Goal: Task Accomplishment & Management: Use online tool/utility

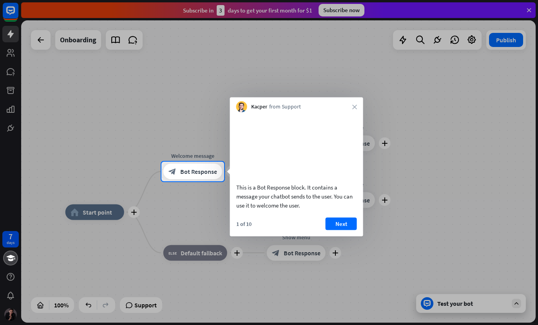
click at [346, 230] on button "Next" at bounding box center [340, 223] width 31 height 13
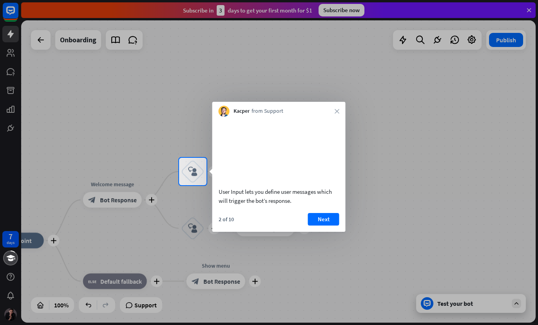
click at [326, 226] on button "Next" at bounding box center [323, 219] width 31 height 13
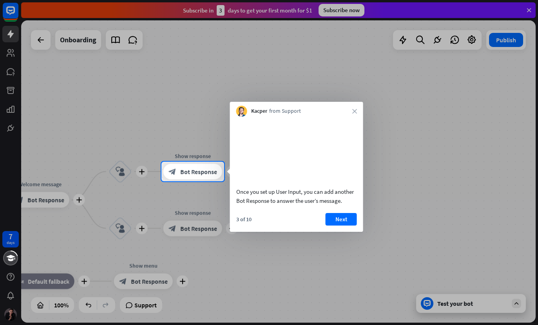
click at [348, 226] on button "Next" at bounding box center [340, 219] width 31 height 13
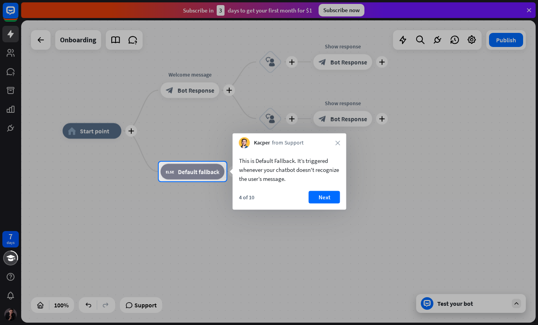
click at [329, 199] on button "Next" at bounding box center [324, 197] width 31 height 13
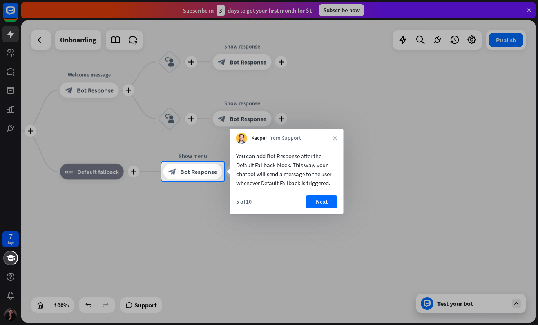
click at [327, 203] on button "Next" at bounding box center [321, 201] width 31 height 13
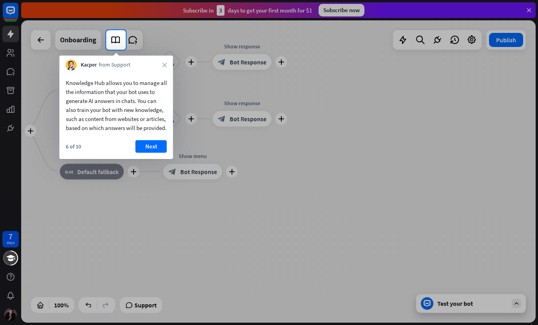
click at [153, 153] on button "Next" at bounding box center [150, 146] width 31 height 13
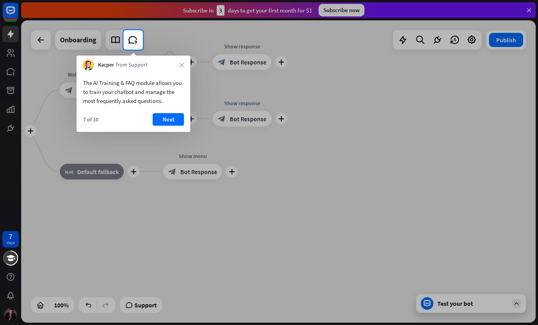
click at [175, 115] on button "Next" at bounding box center [168, 119] width 31 height 13
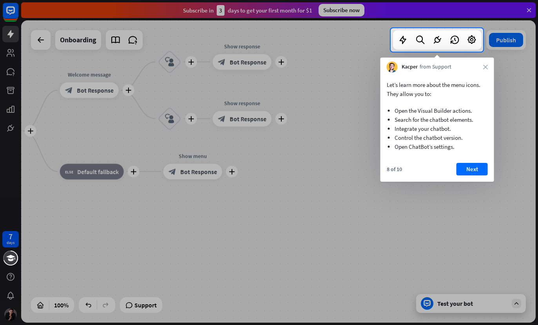
click at [475, 168] on button "Next" at bounding box center [471, 169] width 31 height 13
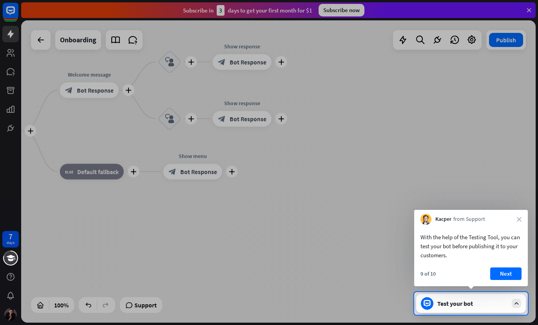
click at [513, 269] on button "Next" at bounding box center [505, 273] width 31 height 13
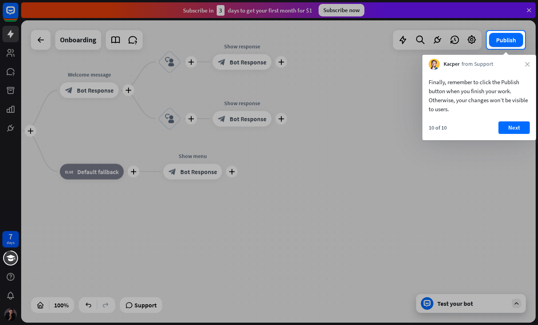
click at [511, 127] on button "Next" at bounding box center [513, 127] width 31 height 13
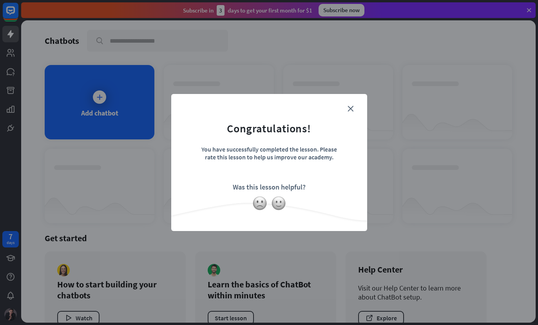
click at [282, 204] on img at bounding box center [278, 203] width 15 height 15
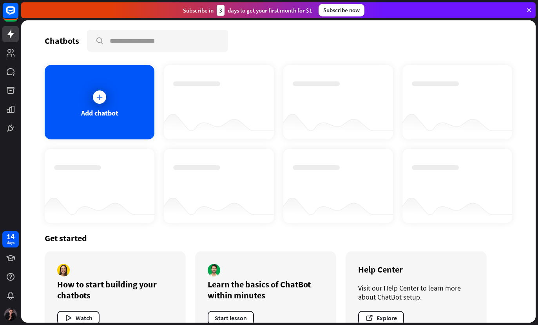
click at [137, 114] on div "Add chatbot" at bounding box center [100, 102] width 110 height 74
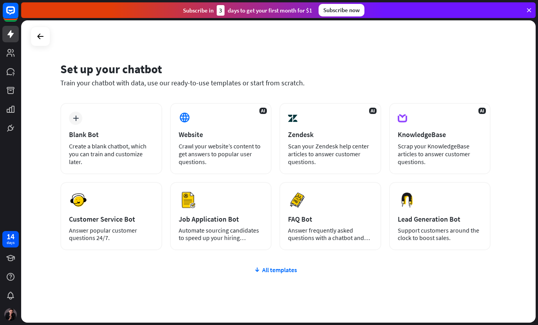
click at [278, 272] on div "All templates" at bounding box center [275, 270] width 430 height 8
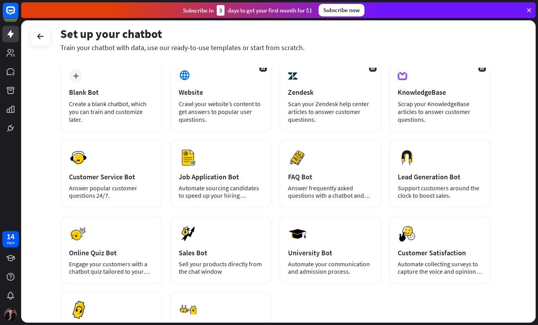
scroll to position [41, 0]
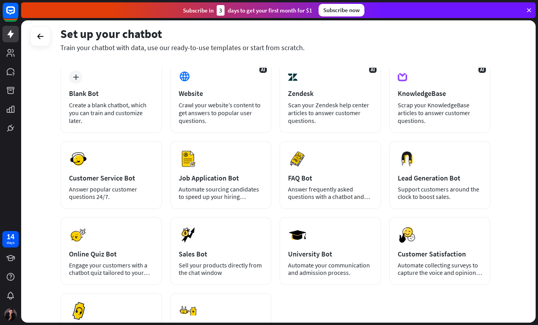
click at [463, 176] on div "Lead Generation Bot" at bounding box center [439, 177] width 85 height 9
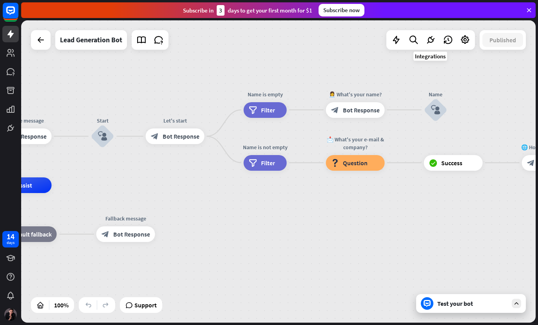
click at [433, 40] on icon at bounding box center [430, 40] width 10 height 10
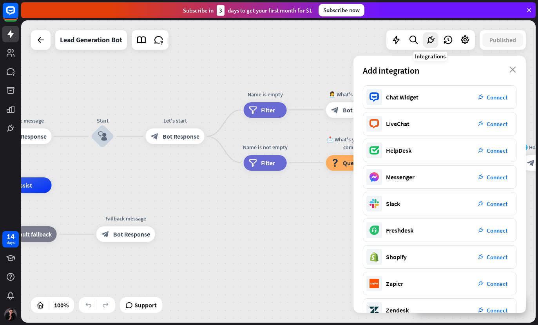
click at [466, 66] on div "Add integration close" at bounding box center [439, 71] width 172 height 30
click at [517, 63] on div "Add integration close" at bounding box center [439, 71] width 172 height 30
click at [509, 64] on div "Add integration close" at bounding box center [439, 71] width 172 height 30
click at [450, 45] on icon at bounding box center [447, 40] width 10 height 10
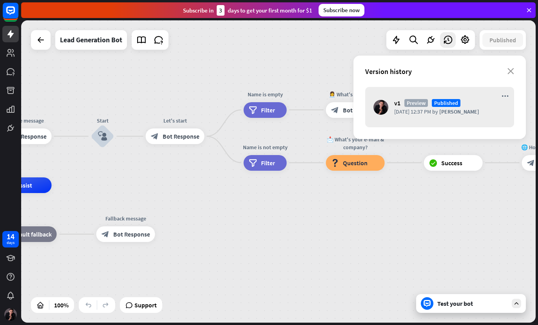
click at [511, 68] on icon "close" at bounding box center [510, 71] width 7 height 6
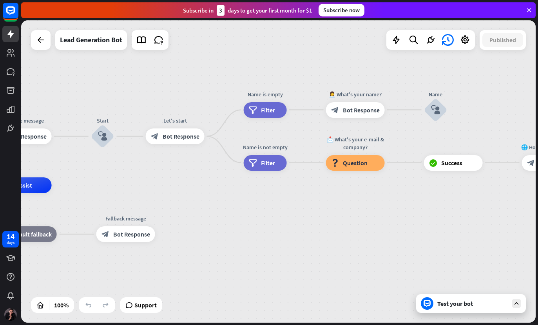
click at [411, 45] on icon at bounding box center [413, 40] width 11 height 10
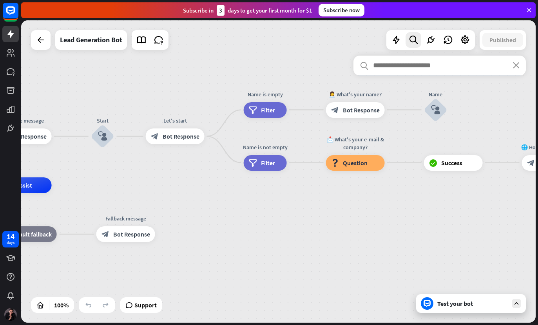
click at [515, 65] on icon "close" at bounding box center [516, 65] width 7 height 6
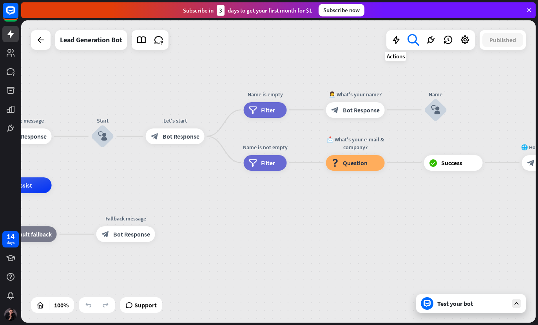
click at [391, 43] on icon at bounding box center [396, 40] width 10 height 10
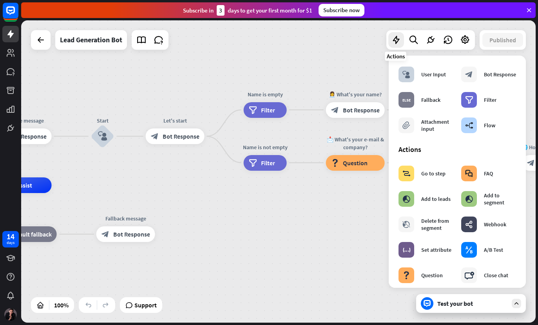
scroll to position [1, 0]
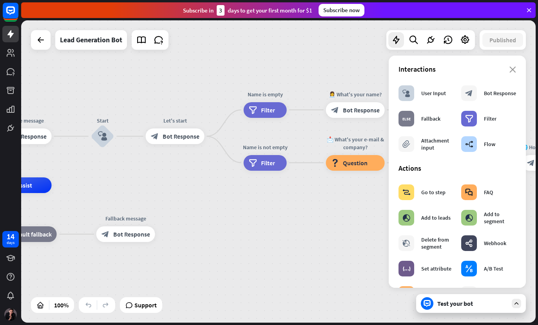
click at [444, 141] on div "Attachment input" at bounding box center [437, 144] width 32 height 14
click at [440, 92] on div "User Input" at bounding box center [433, 93] width 25 height 7
click at [357, 72] on div "home_2 Start point Welcome message block_bot_response Bot Response Start block_…" at bounding box center [278, 171] width 514 height 302
click at [510, 70] on icon "close" at bounding box center [512, 70] width 7 height 6
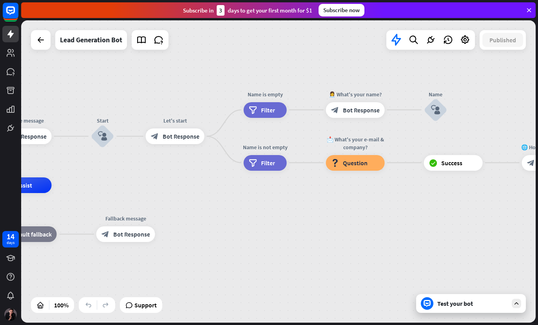
click at [510, 69] on div "home_2 Start point Welcome message block_bot_response Bot Response Start block_…" at bounding box center [278, 171] width 514 height 302
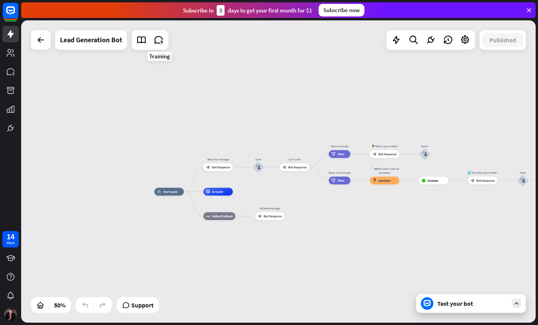
click at [155, 42] on icon at bounding box center [158, 40] width 10 height 10
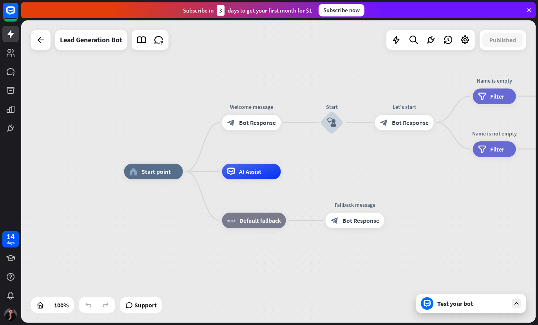
click at [108, 42] on div "Lead Generation Bot" at bounding box center [91, 40] width 62 height 20
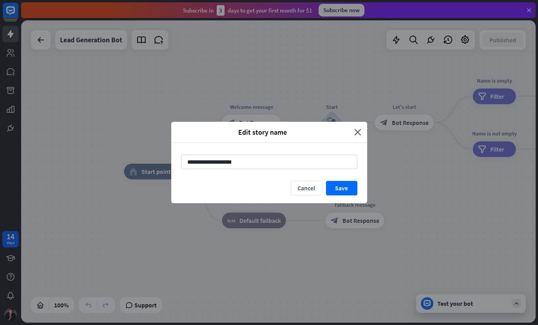
click at [160, 73] on div "**********" at bounding box center [269, 162] width 538 height 325
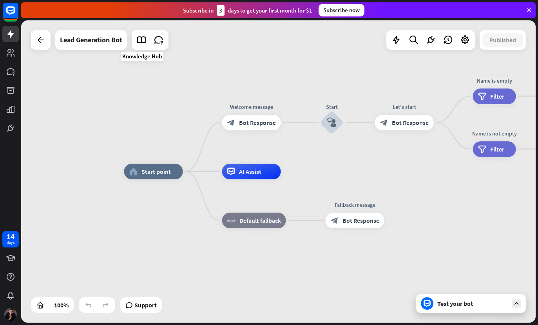
click at [141, 47] on link at bounding box center [142, 40] width 16 height 16
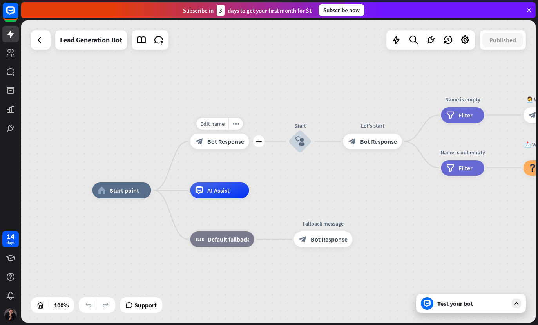
click at [238, 128] on div "more_horiz" at bounding box center [235, 124] width 14 height 12
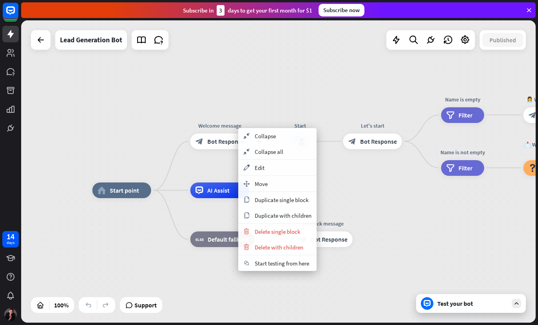
click at [7, 36] on icon at bounding box center [10, 33] width 9 height 9
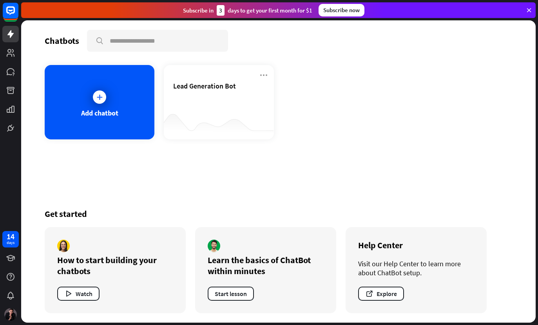
click at [222, 108] on div "Lead Generation Bot" at bounding box center [218, 94] width 91 height 27
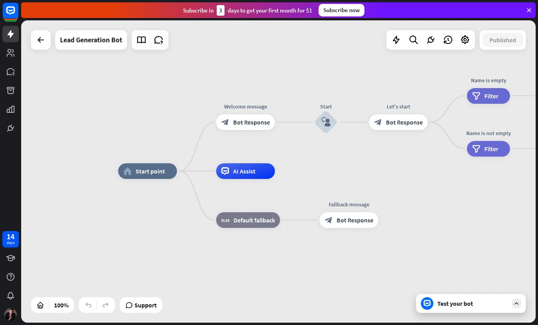
click at [38, 42] on icon at bounding box center [40, 39] width 9 height 9
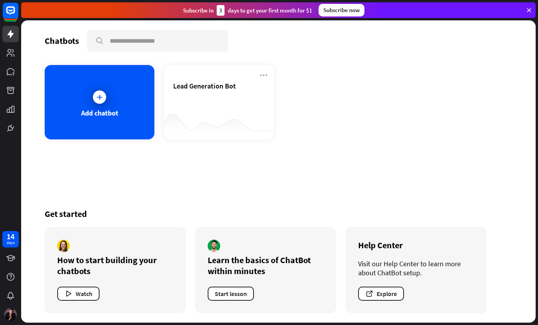
click at [259, 76] on icon at bounding box center [263, 74] width 9 height 9
click at [118, 188] on div "Chatbots search Add chatbot Lead Generation Bot Get started How to start buildi…" at bounding box center [278, 171] width 514 height 302
click at [10, 59] on link at bounding box center [10, 53] width 16 height 16
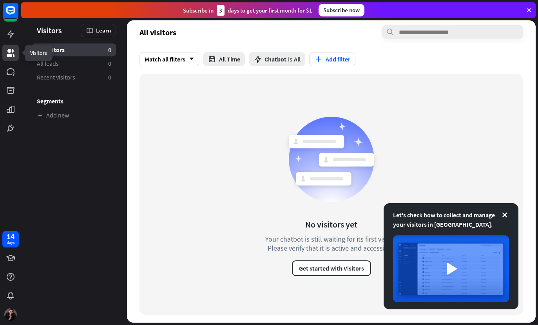
click at [16, 60] on link at bounding box center [10, 53] width 16 height 16
click at [0, 0] on icon at bounding box center [0, 0] width 0 height 0
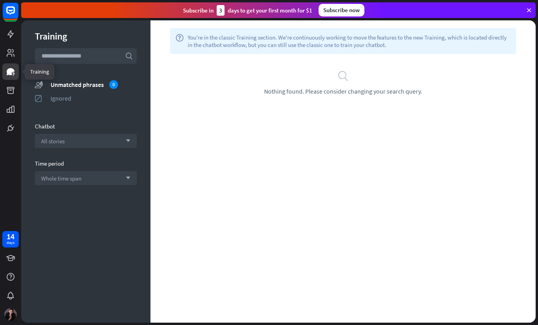
click at [0, 0] on icon at bounding box center [0, 0] width 0 height 0
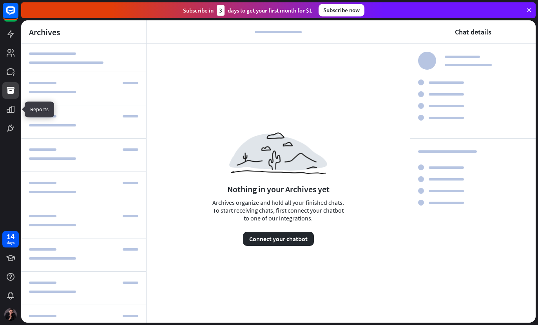
click at [5, 117] on link at bounding box center [10, 109] width 16 height 16
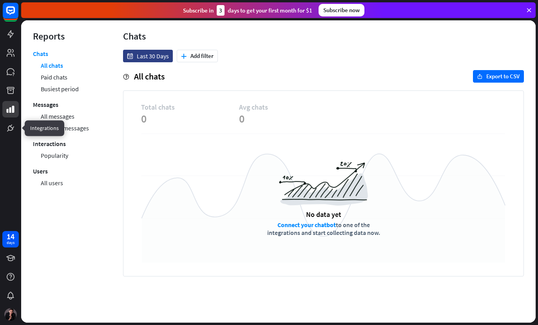
click at [9, 133] on link at bounding box center [10, 128] width 16 height 16
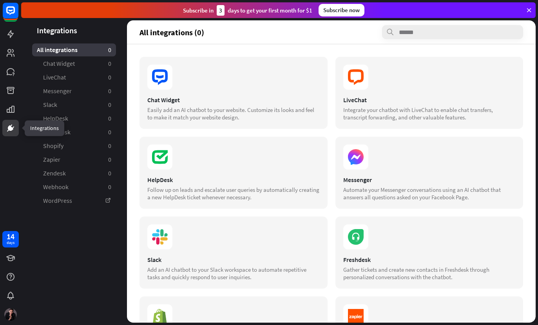
click at [11, 58] on link at bounding box center [10, 53] width 16 height 16
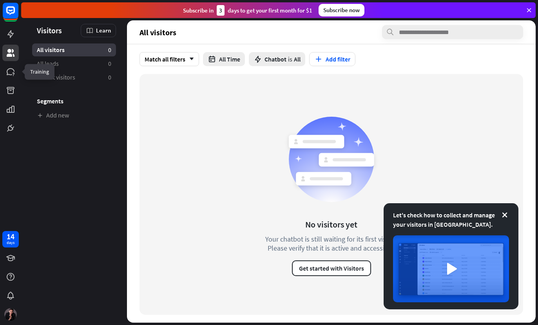
click at [0, 0] on icon at bounding box center [0, 0] width 0 height 0
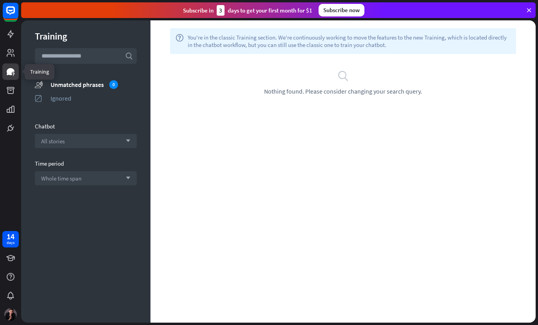
click at [0, 0] on icon at bounding box center [0, 0] width 0 height 0
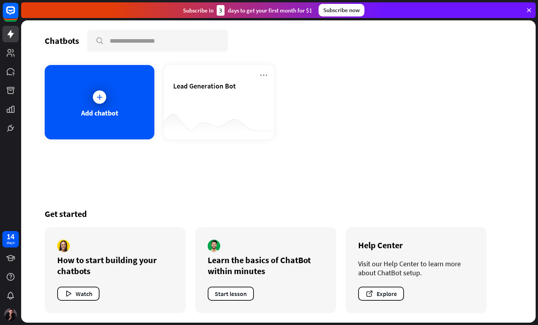
click at [268, 71] on icon at bounding box center [263, 74] width 9 height 9
click at [289, 133] on div "Delete chatbot" at bounding box center [267, 135] width 53 height 14
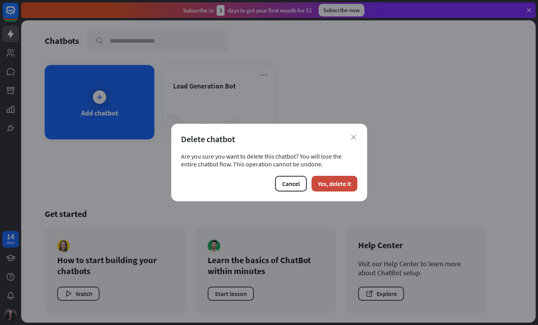
click at [348, 184] on button "Yes, delete it" at bounding box center [334, 184] width 46 height 16
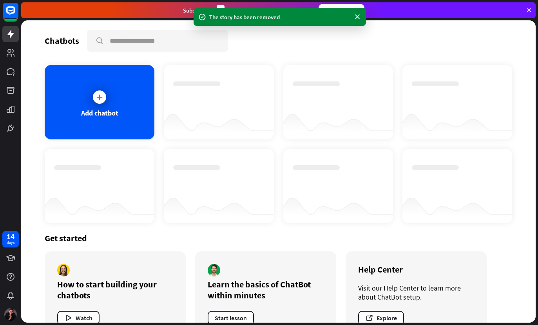
click at [118, 101] on div "Add chatbot" at bounding box center [100, 102] width 110 height 74
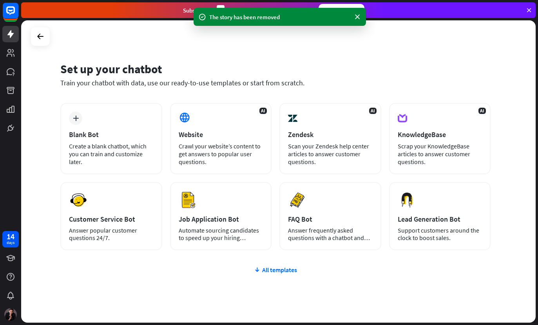
click at [221, 120] on div "AI Website Crawl your website’s content to get answers to popular user question…" at bounding box center [221, 138] width 102 height 71
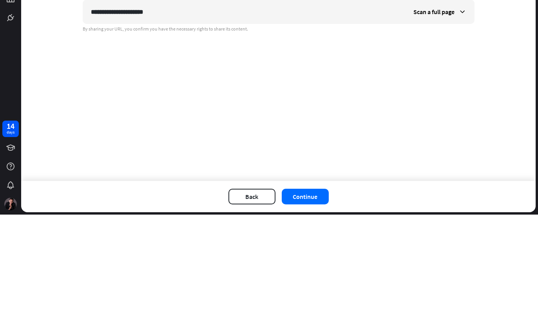
click at [439, 118] on span "Scan a full page" at bounding box center [433, 122] width 41 height 8
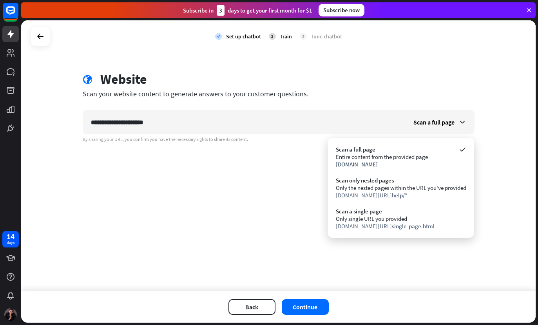
click at [483, 91] on div "**********" at bounding box center [278, 106] width 410 height 71
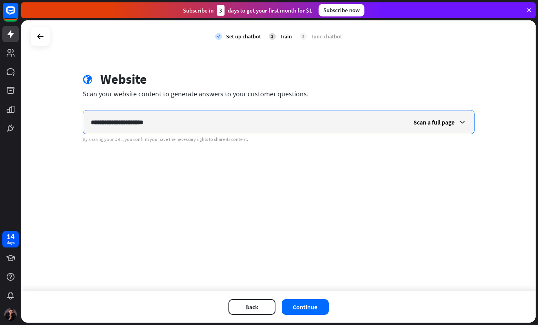
click at [148, 123] on input "**********" at bounding box center [244, 121] width 322 height 23
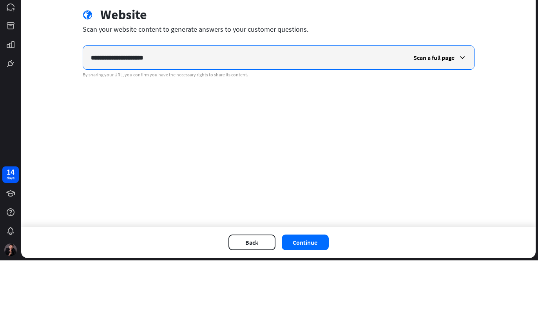
click at [147, 110] on input "**********" at bounding box center [244, 121] width 322 height 23
click at [145, 110] on input "**********" at bounding box center [244, 121] width 322 height 23
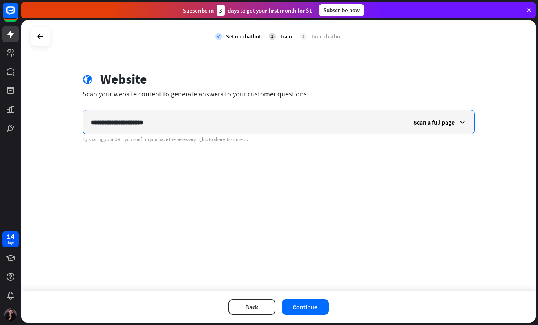
paste input "*********"
type input "**********"
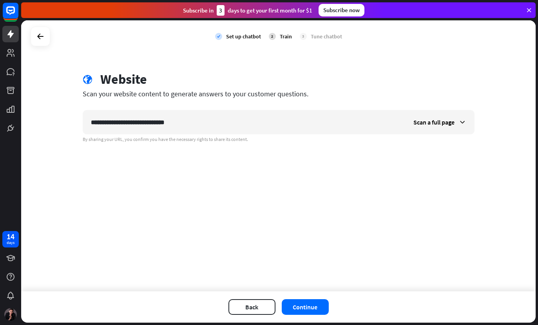
click at [319, 303] on button "Continue" at bounding box center [305, 307] width 47 height 16
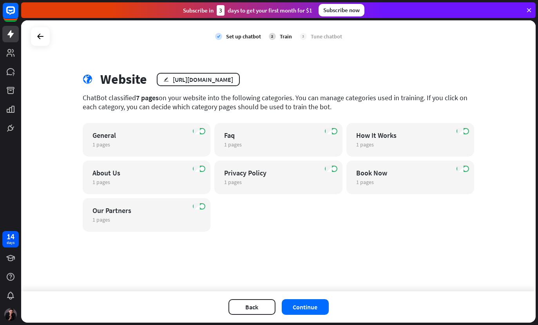
click at [301, 306] on button "Continue" at bounding box center [305, 307] width 47 height 16
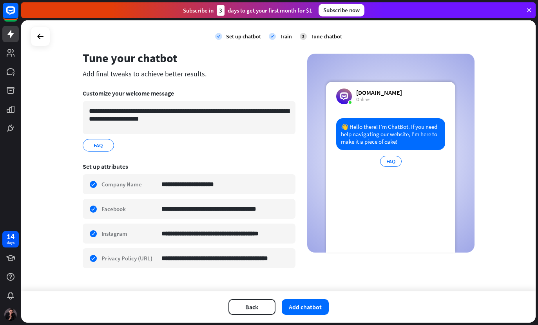
scroll to position [20, 0]
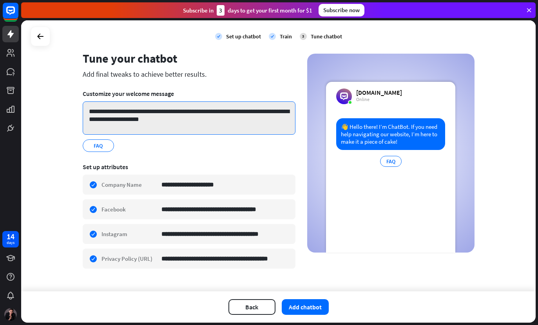
click at [153, 112] on textarea "**********" at bounding box center [189, 117] width 213 height 33
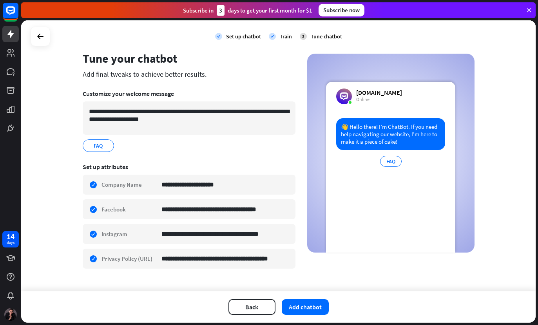
click at [45, 42] on div at bounding box center [40, 36] width 15 height 15
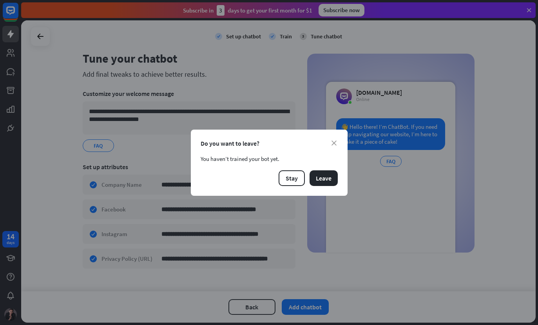
click at [328, 175] on button "Leave" at bounding box center [323, 178] width 28 height 16
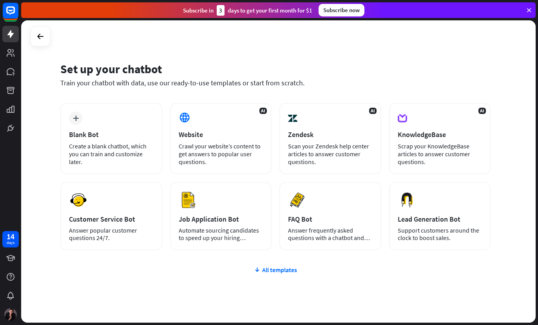
click at [282, 269] on div "All templates" at bounding box center [275, 270] width 430 height 8
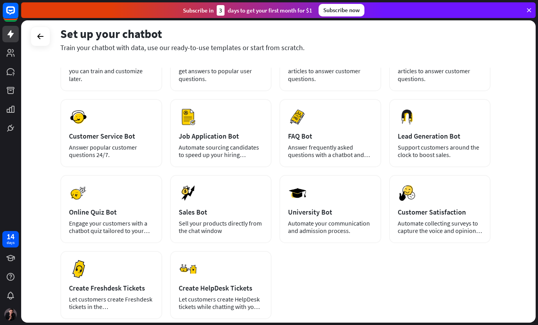
scroll to position [84, 0]
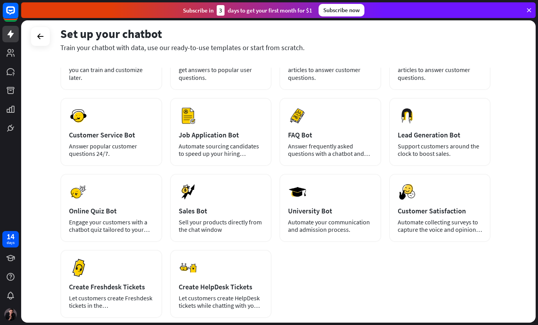
click at [461, 277] on div "plus Blank Bot Create a blank chatbot, which you can train and customize later.…" at bounding box center [275, 168] width 430 height 299
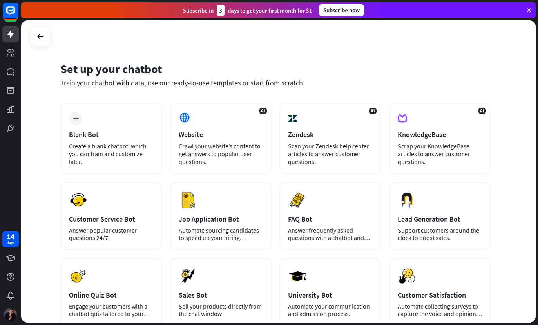
scroll to position [0, 0]
click at [152, 125] on div "plus Blank Bot Create a blank chatbot, which you can train and customize later." at bounding box center [111, 138] width 102 height 71
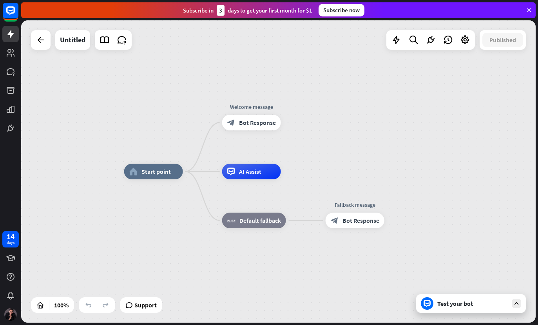
click at [522, 302] on div "Test your bot" at bounding box center [471, 303] width 110 height 19
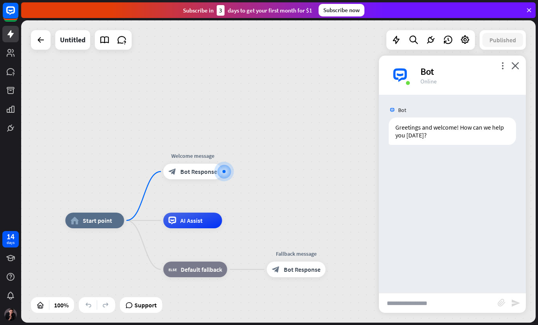
click at [513, 65] on icon "close" at bounding box center [515, 65] width 8 height 7
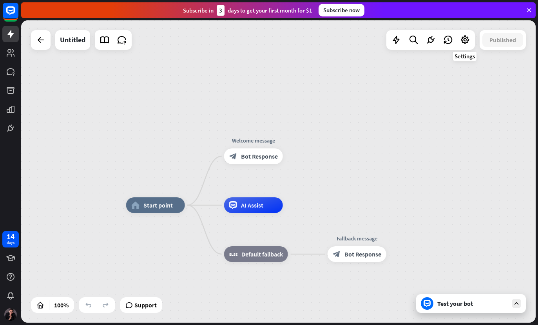
click at [464, 41] on icon at bounding box center [465, 40] width 10 height 10
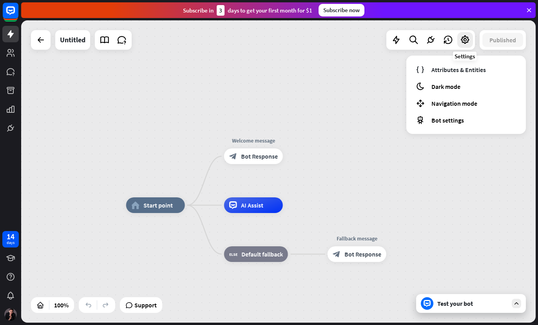
click at [507, 70] on link "Attributes & Entities" at bounding box center [465, 69] width 107 height 15
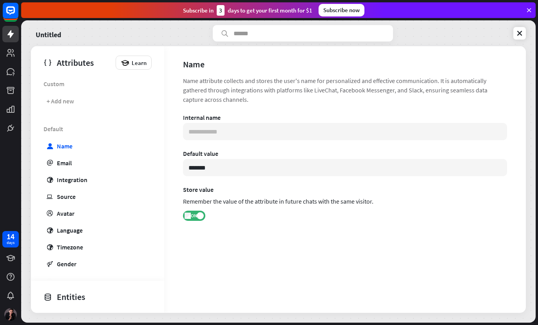
click at [523, 32] on icon at bounding box center [519, 33] width 8 height 8
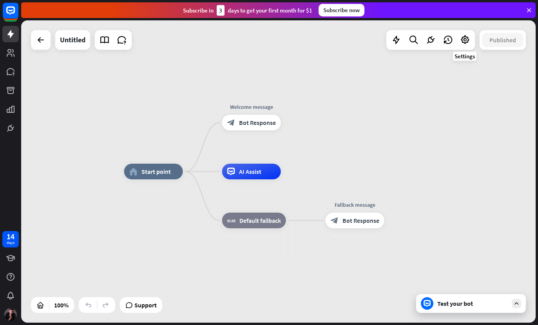
click at [466, 43] on icon at bounding box center [465, 40] width 10 height 10
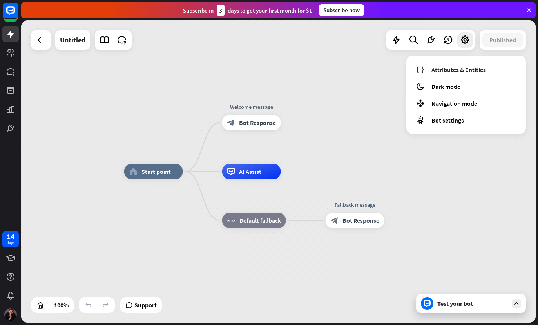
click at [350, 147] on div "home_2 Start point Welcome message block_bot_response Bot Response AI Assist bl…" at bounding box center [278, 171] width 514 height 302
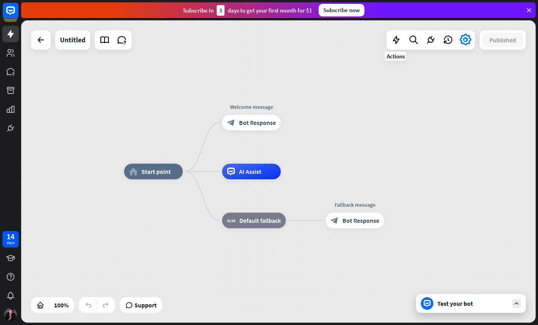
click at [394, 44] on icon at bounding box center [396, 40] width 10 height 10
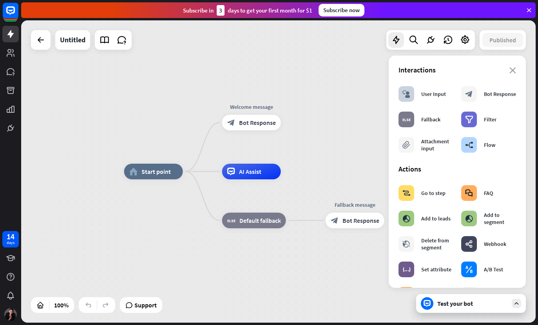
click at [472, 148] on icon "builder_tree" at bounding box center [469, 145] width 8 height 8
click at [475, 143] on div "builder_tree" at bounding box center [469, 145] width 16 height 16
click at [515, 68] on icon "close" at bounding box center [512, 70] width 7 height 6
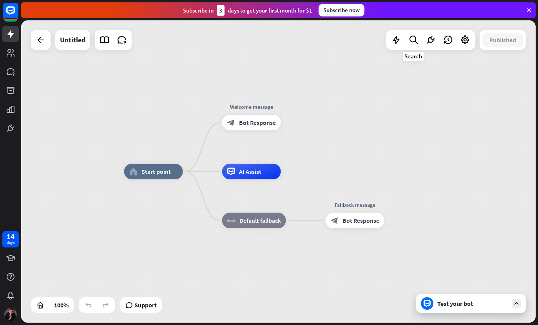
click at [411, 46] on div at bounding box center [413, 40] width 16 height 16
click at [515, 65] on icon "close" at bounding box center [516, 65] width 7 height 6
click at [435, 40] on icon at bounding box center [430, 40] width 10 height 10
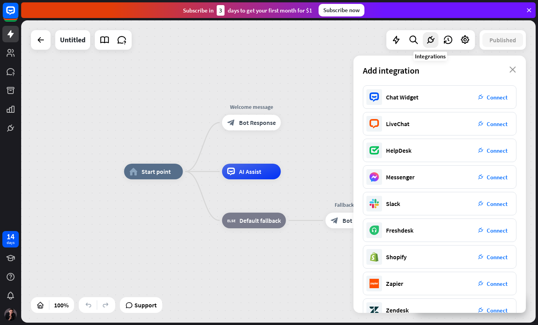
click at [521, 70] on div "Add integration close" at bounding box center [439, 71] width 172 height 30
click at [445, 42] on icon at bounding box center [447, 40] width 10 height 10
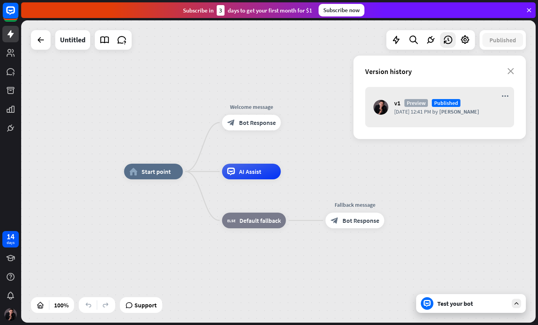
click at [512, 73] on icon "close" at bounding box center [510, 71] width 7 height 6
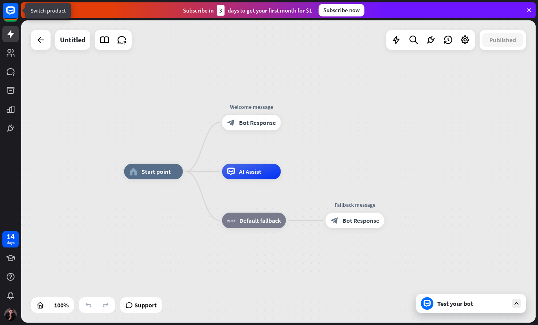
click at [11, 11] on icon at bounding box center [11, 10] width 4 height 2
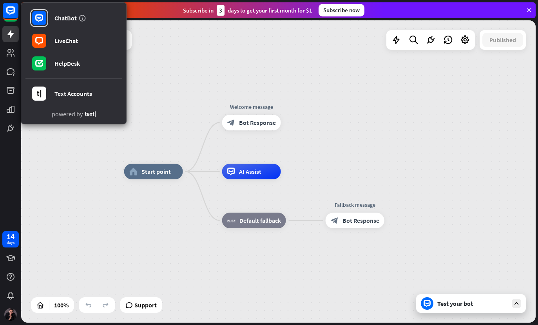
click at [469, 90] on div "home_2 Start point Welcome message block_bot_response Bot Response AI Assist bl…" at bounding box center [278, 171] width 514 height 302
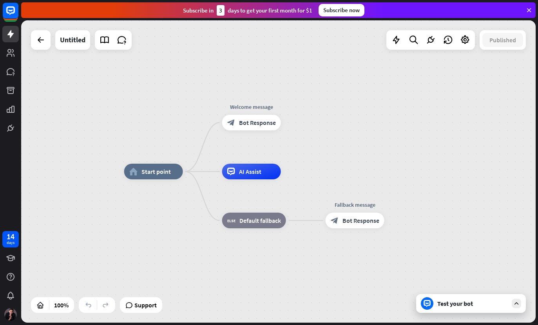
click at [529, 7] on icon at bounding box center [528, 10] width 7 height 7
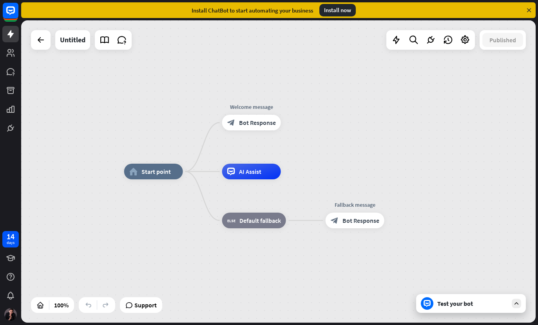
click at [523, 10] on div "Install ChatBot to start automating your business Install now" at bounding box center [278, 10] width 514 height 16
click at [12, 34] on icon at bounding box center [10, 34] width 6 height 8
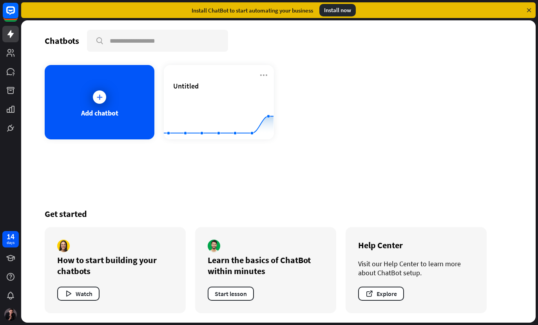
click at [15, 19] on icon at bounding box center [10, 10] width 16 height 16
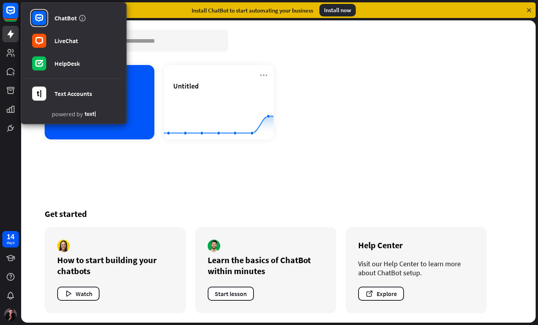
click at [105, 60] on link "HelpDesk" at bounding box center [73, 63] width 96 height 22
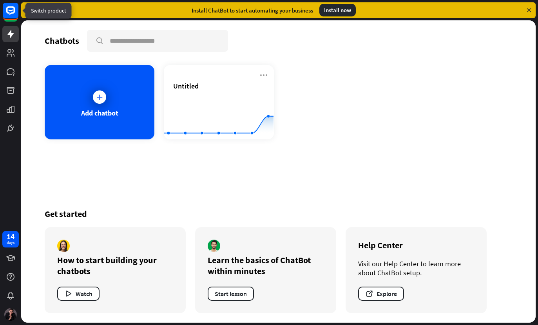
click at [9, 16] on rect at bounding box center [11, 11] width 16 height 16
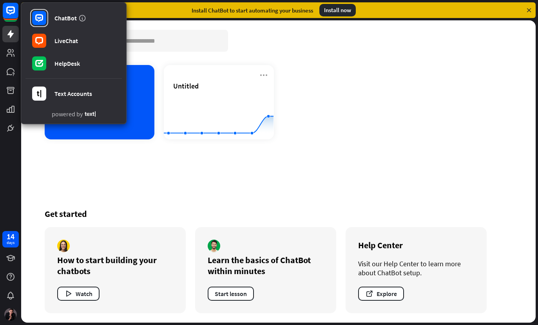
click at [71, 49] on link "LiveChat" at bounding box center [73, 41] width 96 height 22
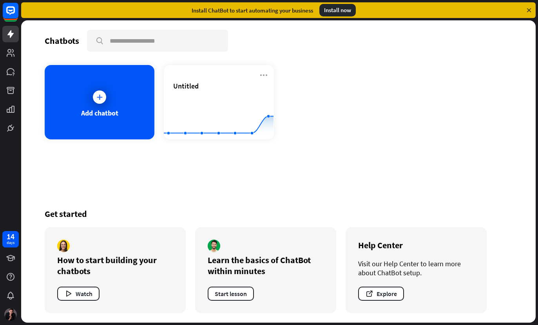
click at [369, 287] on button "Explore" at bounding box center [381, 294] width 46 height 14
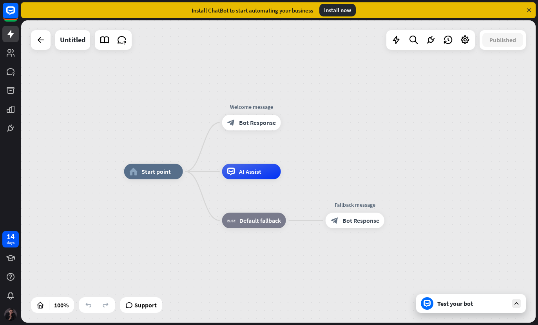
click at [5, 309] on img at bounding box center [10, 314] width 13 height 13
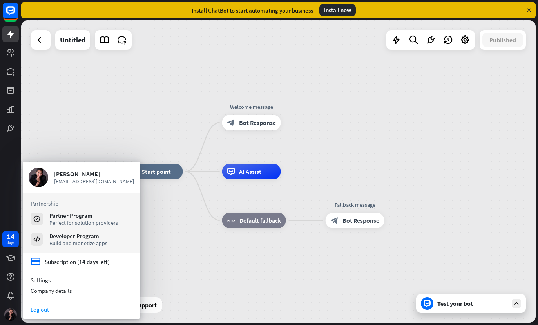
click at [37, 307] on link "Log out" at bounding box center [81, 309] width 117 height 11
